Goal: Obtain resource: Download file/media

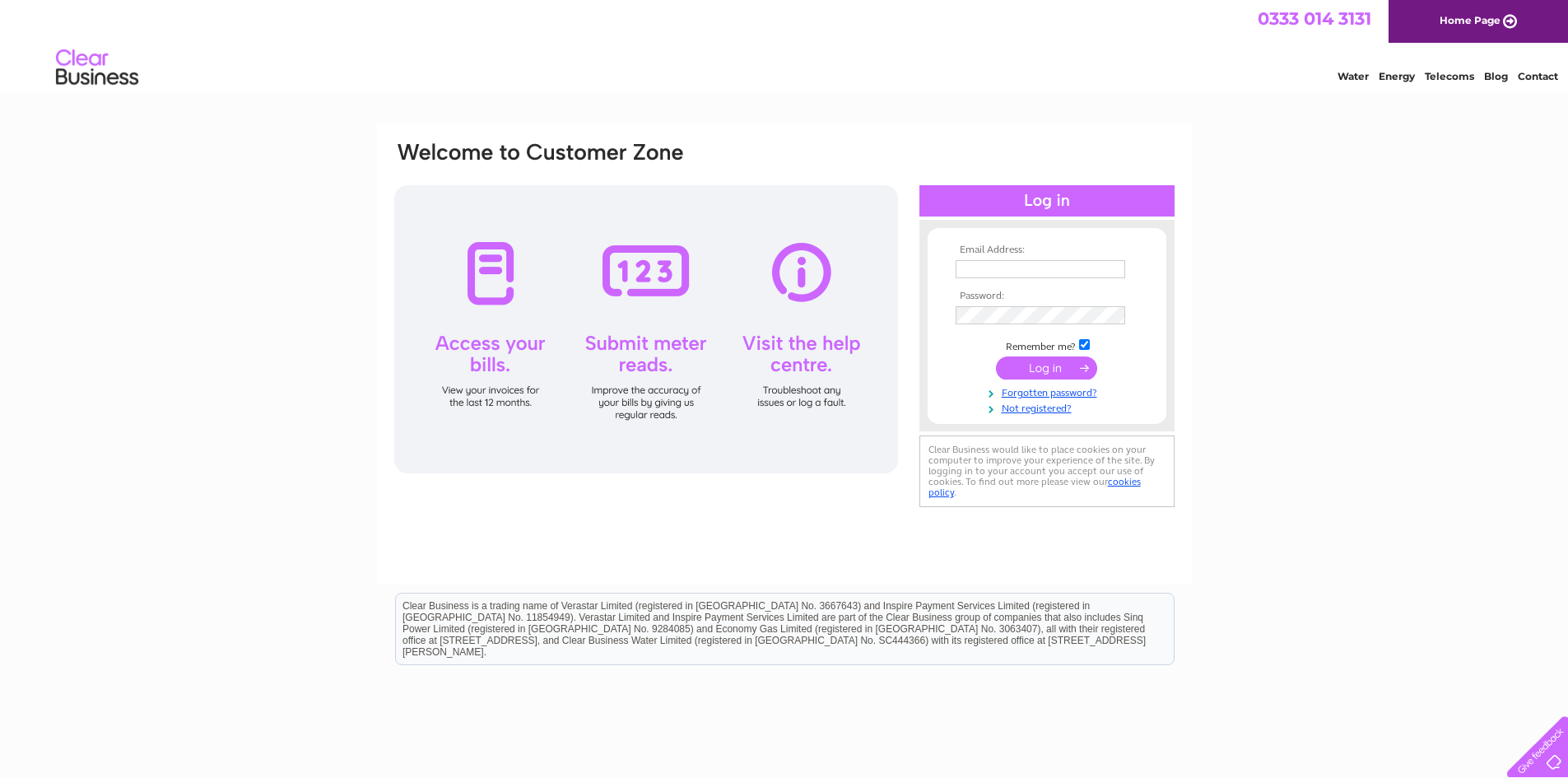
type input "office@totalemsolutions.co.uk"
click at [1043, 364] on input "submit" at bounding box center [1047, 368] width 101 height 23
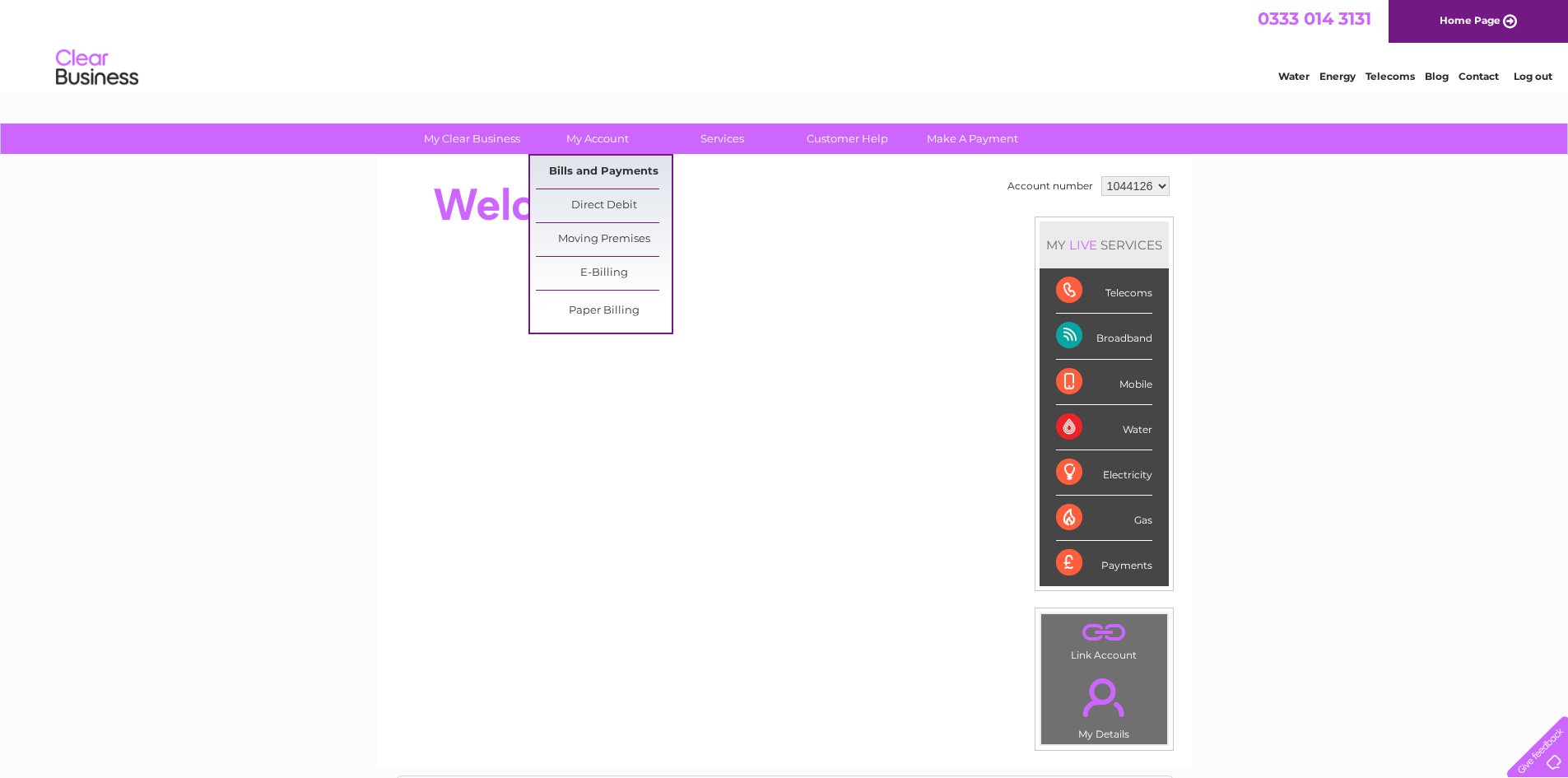
click at [599, 169] on link "Bills and Payments" at bounding box center [603, 172] width 136 height 33
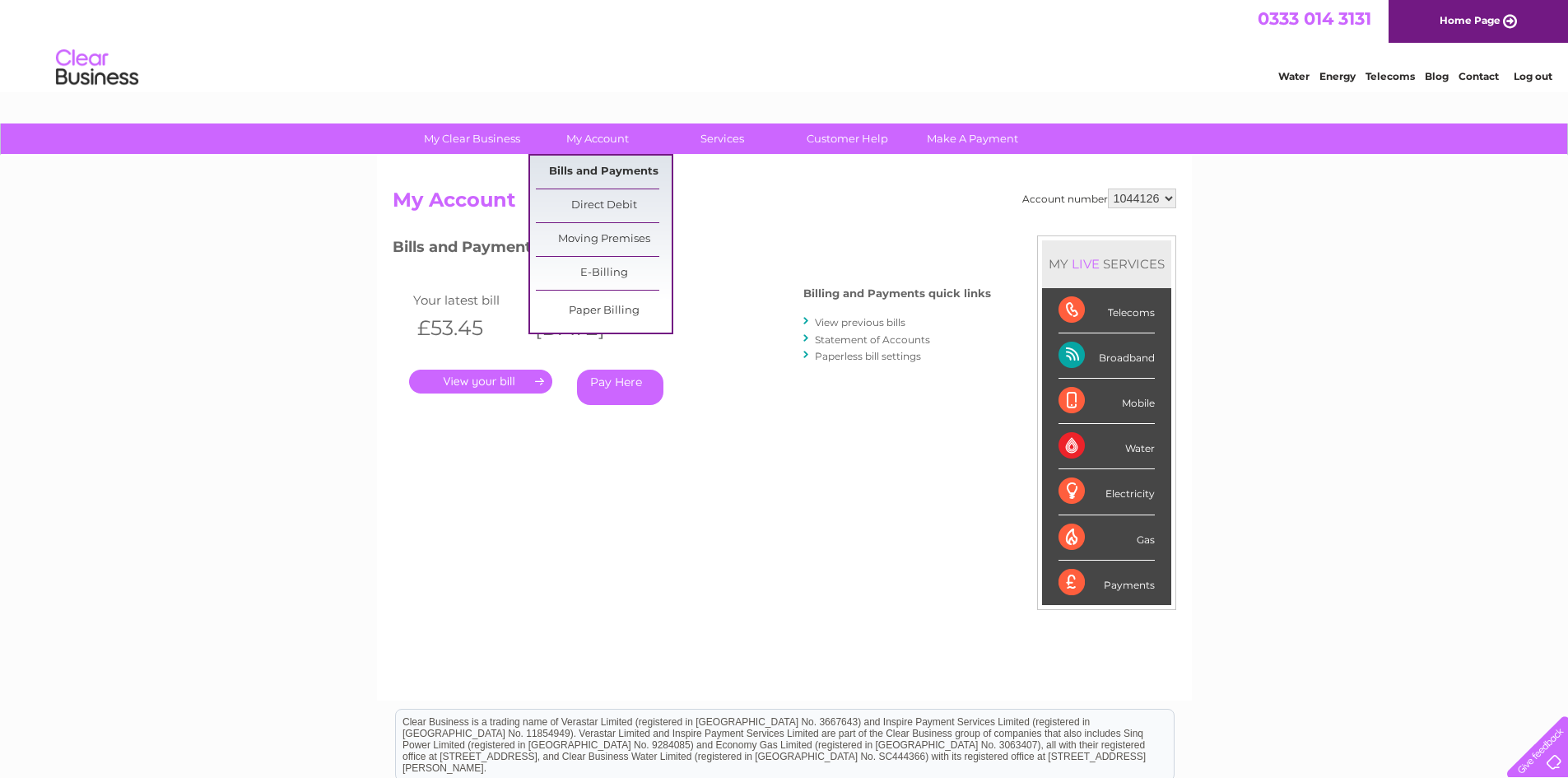
click at [590, 175] on link "Bills and Payments" at bounding box center [603, 172] width 136 height 33
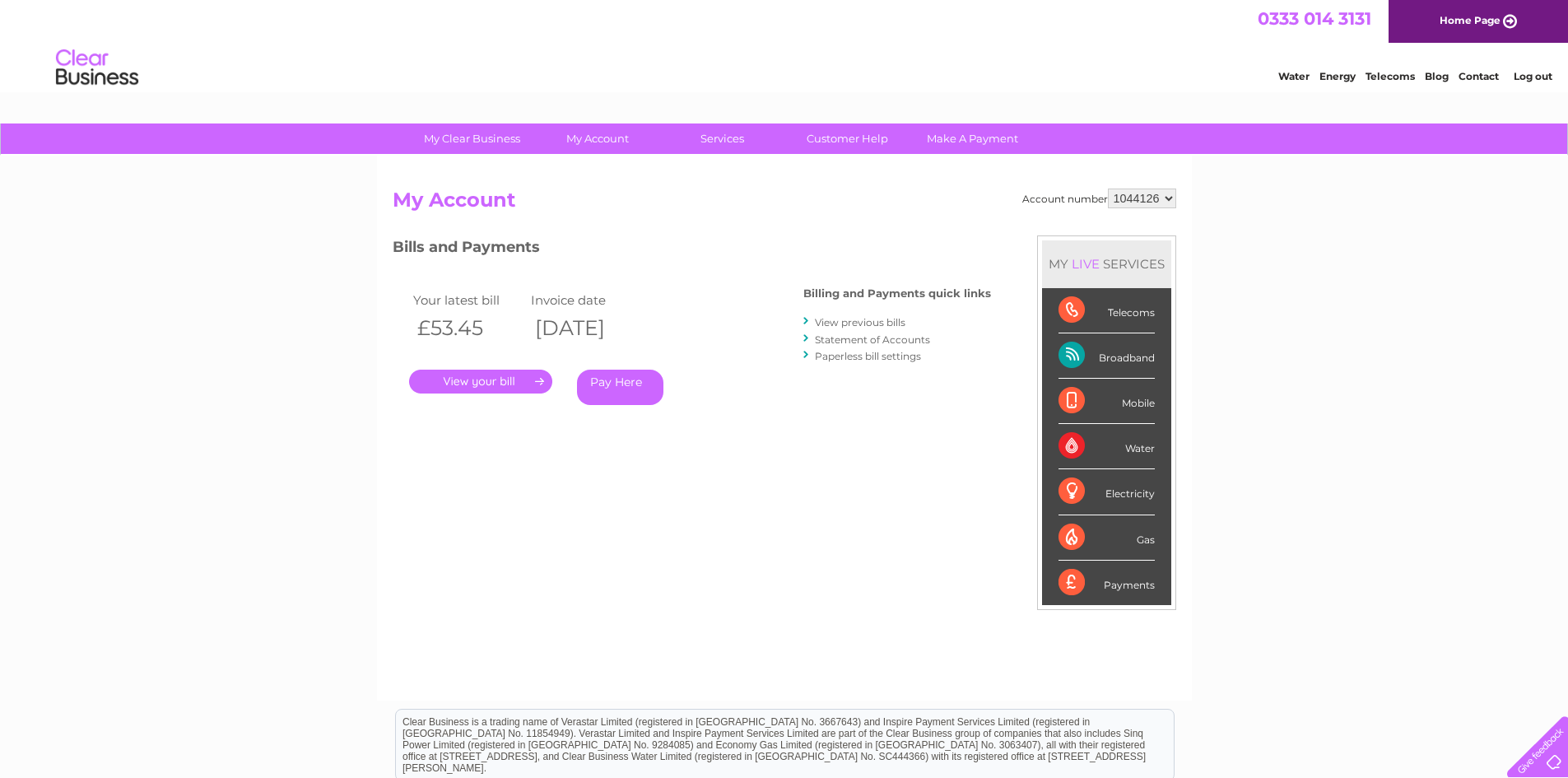
click at [458, 381] on link "." at bounding box center [481, 381] width 143 height 23
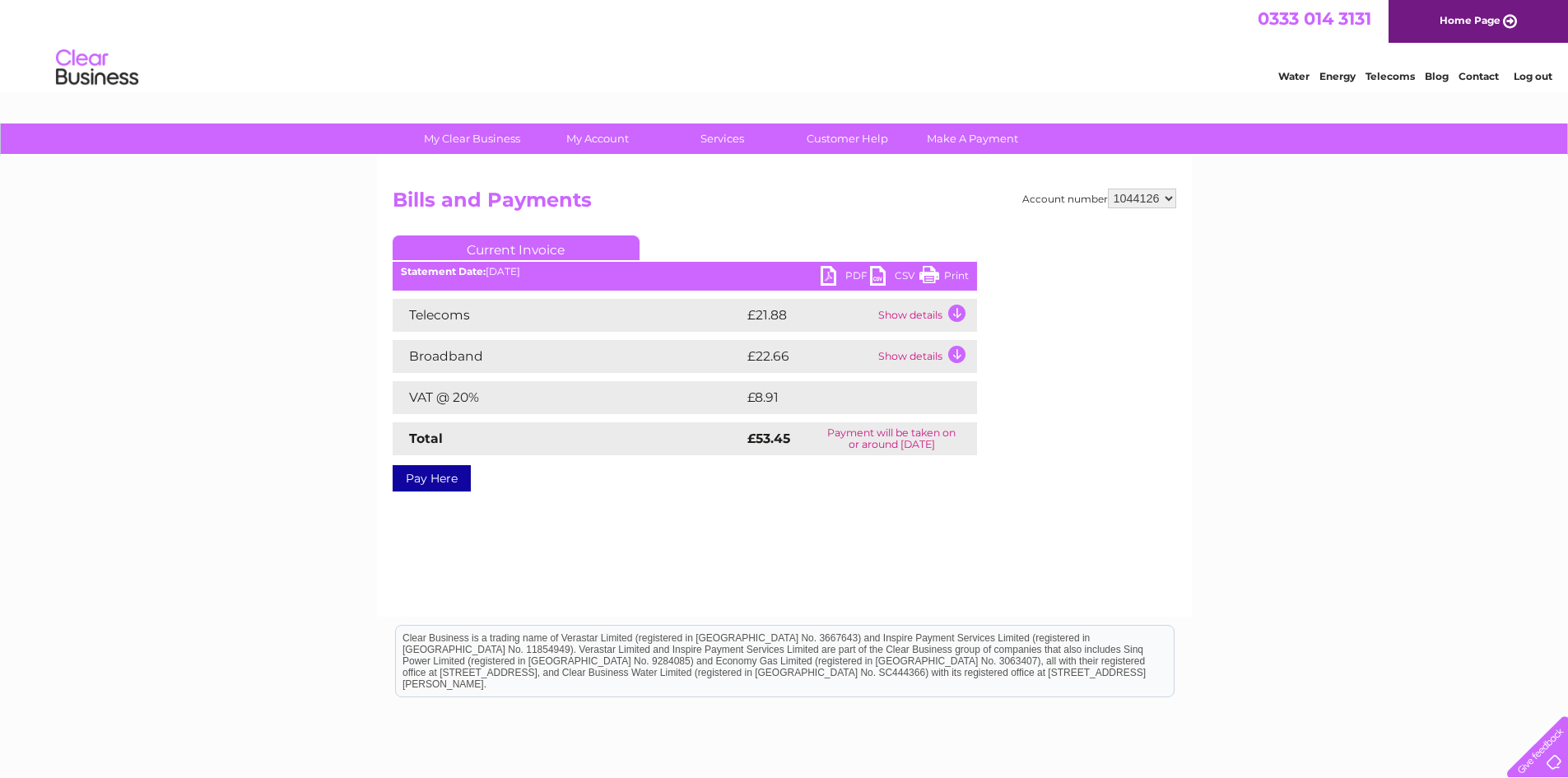
click at [822, 279] on link "PDF" at bounding box center [845, 278] width 50 height 23
